Goal: Check status: Check status

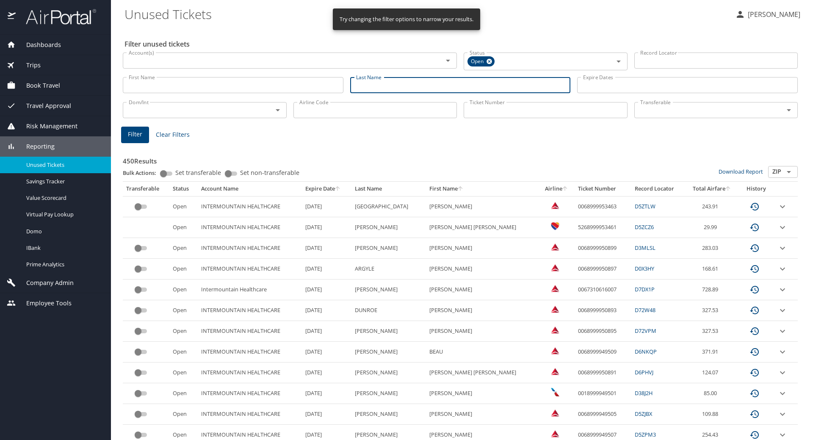
click at [365, 86] on input "Last Name" at bounding box center [460, 85] width 221 height 16
click at [134, 135] on span "Filter" at bounding box center [135, 134] width 14 height 11
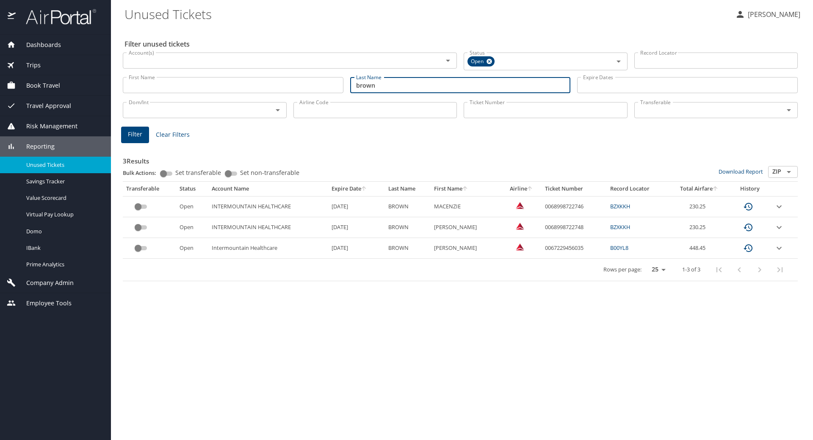
drag, startPoint x: 378, startPoint y: 85, endPoint x: 297, endPoint y: 82, distance: 81.0
click at [297, 82] on div "First Name First Name Last Name [PERSON_NAME] Last Name Expire Dates Expire Dat…" at bounding box center [460, 85] width 682 height 30
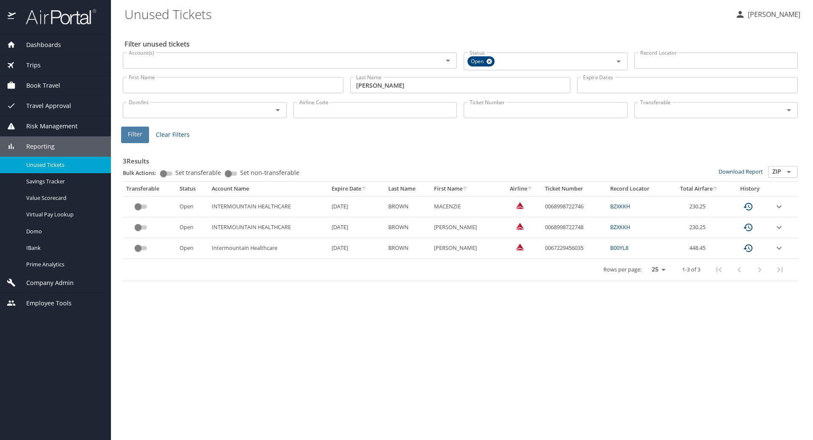
click at [128, 130] on span "Filter" at bounding box center [135, 134] width 14 height 11
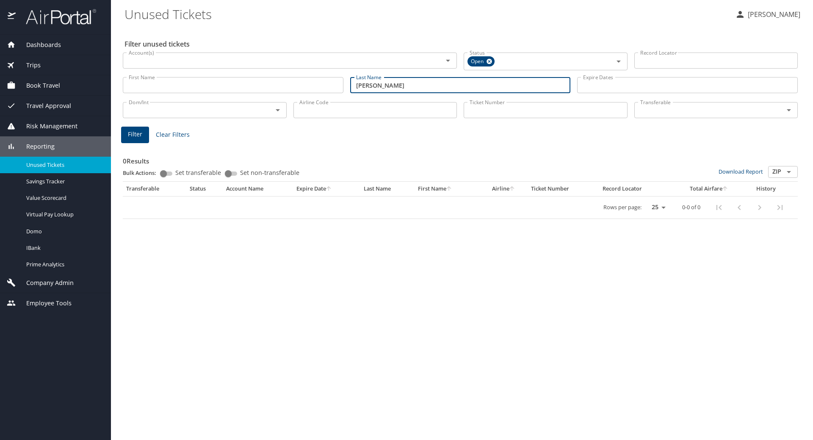
drag, startPoint x: 361, startPoint y: 91, endPoint x: 316, endPoint y: 90, distance: 44.9
click at [316, 90] on div "First Name First Name Last Name [PERSON_NAME] Last Name Expire Dates Expire Dat…" at bounding box center [460, 85] width 682 height 30
click at [131, 133] on span "Filter" at bounding box center [135, 134] width 14 height 11
drag, startPoint x: 386, startPoint y: 84, endPoint x: 300, endPoint y: 83, distance: 85.6
click at [300, 83] on div "First Name First Name Last Name [PERSON_NAME] Last Name Expire Dates Expire Dat…" at bounding box center [460, 85] width 682 height 30
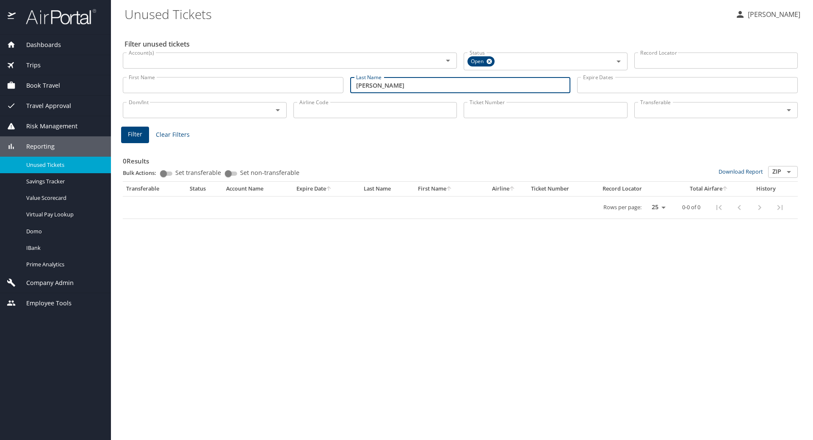
type input "[PERSON_NAME]"
click at [143, 135] on button "Filter" at bounding box center [135, 135] width 28 height 17
